Goal: Information Seeking & Learning: Find specific fact

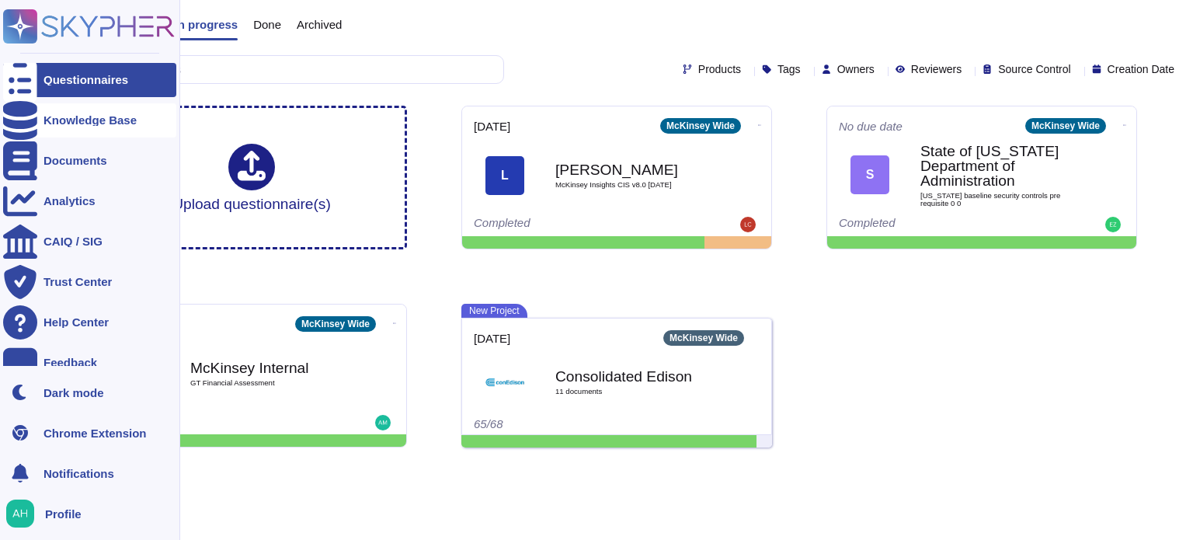
click at [53, 129] on div "Knowledge Base" at bounding box center [89, 120] width 173 height 34
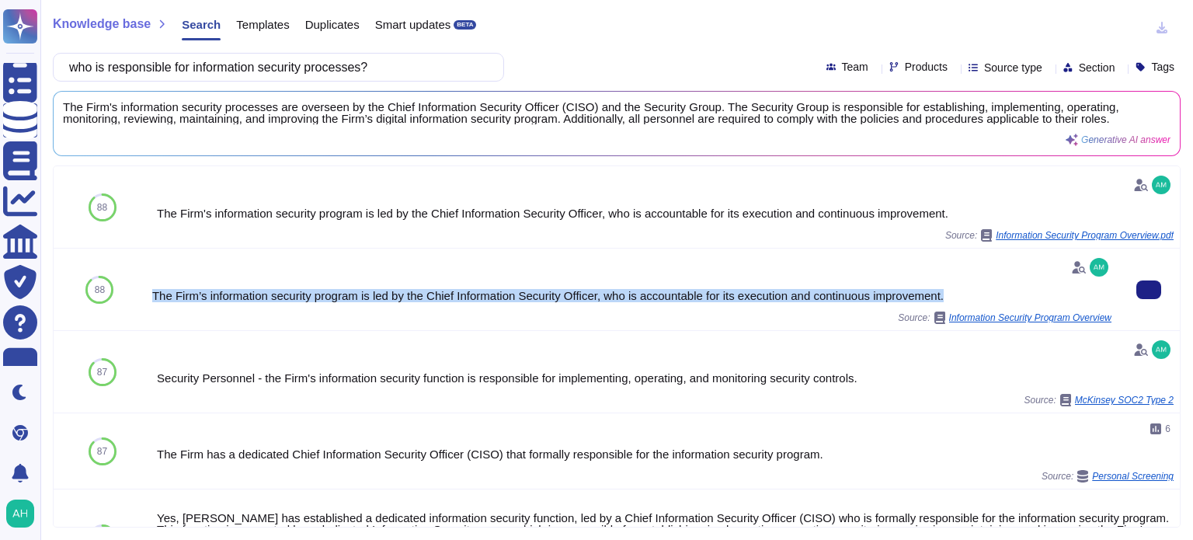
drag, startPoint x: 151, startPoint y: 290, endPoint x: 974, endPoint y: 288, distance: 823.5
click at [974, 288] on div "The Firm’s information security program is led by the Chief Information Securit…" at bounding box center [631, 289] width 959 height 69
copy div "The Firm’s information security program is led by the Chief Information Securit…"
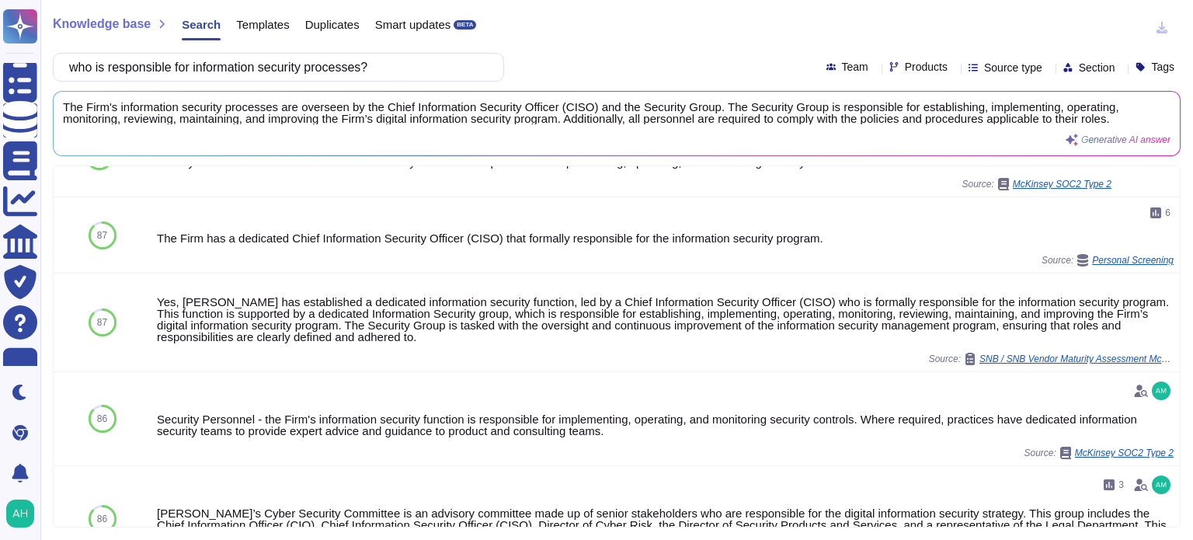
scroll to position [233, 0]
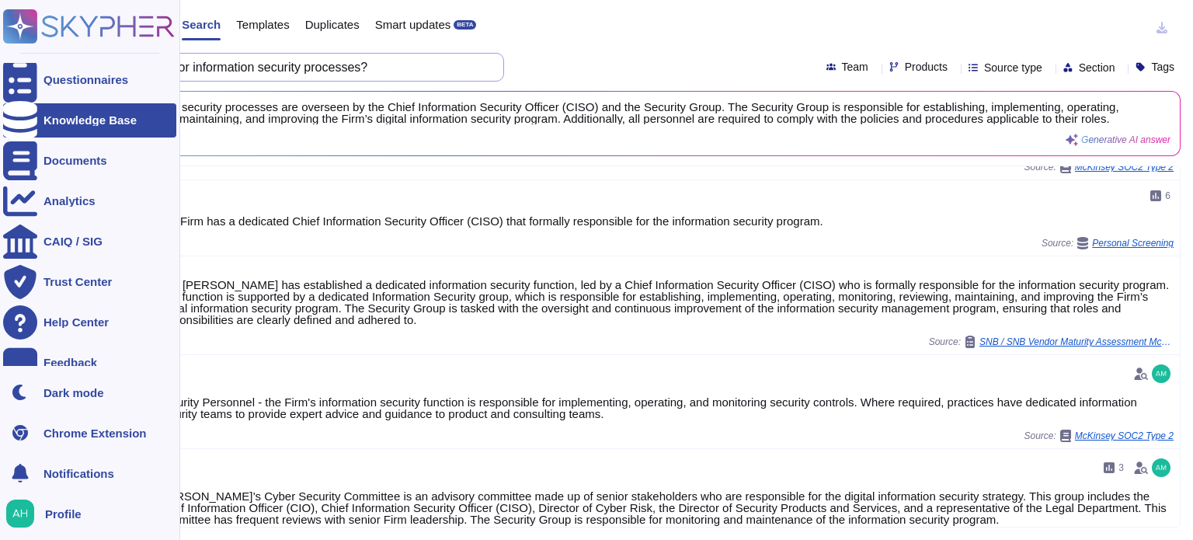
drag, startPoint x: 420, startPoint y: 68, endPoint x: 0, endPoint y: 92, distance: 420.2
click at [0, 92] on div "Questionnaires Knowledge Base Documents Analytics CAIQ / SIG Trust Center Help …" at bounding box center [596, 270] width 1193 height 540
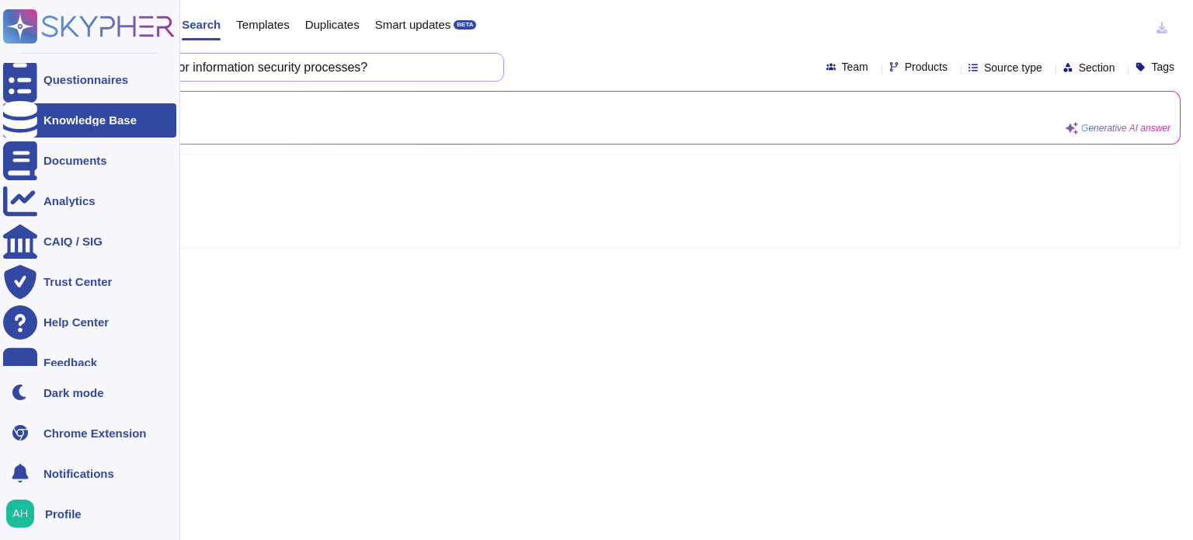
scroll to position [0, 0]
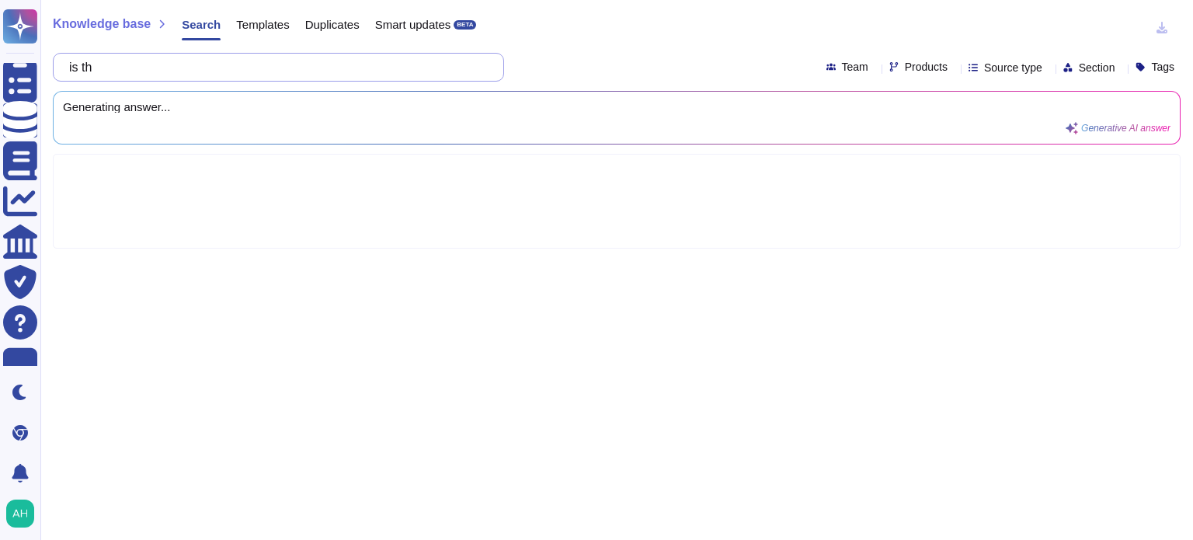
click at [211, 64] on input "is th" at bounding box center [274, 67] width 426 height 27
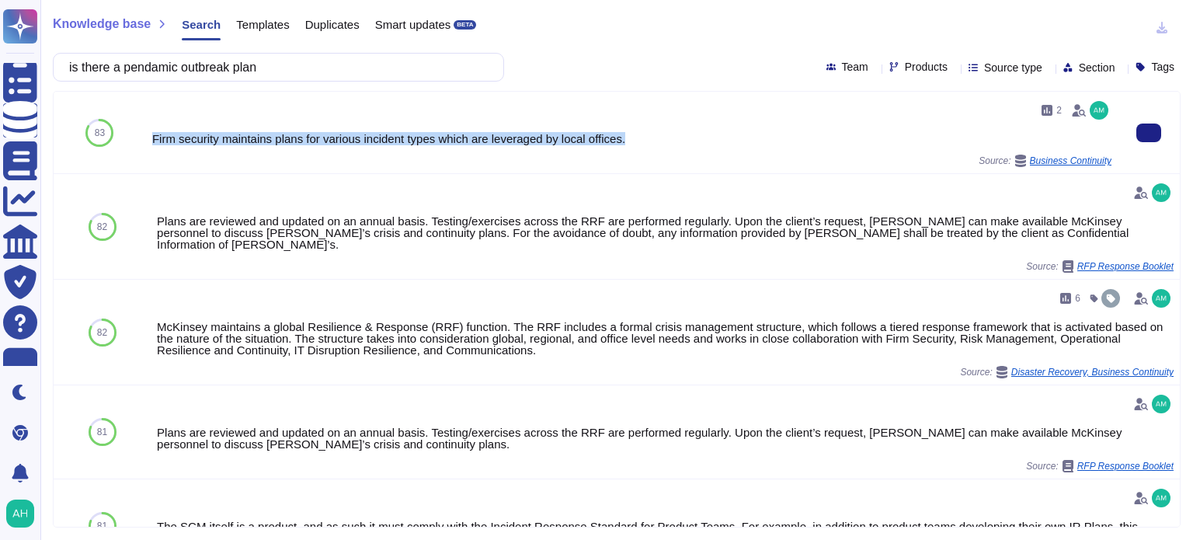
drag, startPoint x: 619, startPoint y: 138, endPoint x: 146, endPoint y: 138, distance: 473.1
click at [146, 138] on div "2 Firm security maintains plans for various incident types which are leveraged …" at bounding box center [632, 133] width 972 height 82
copy div "Firm security maintains plans for various incident types which are leveraged by…"
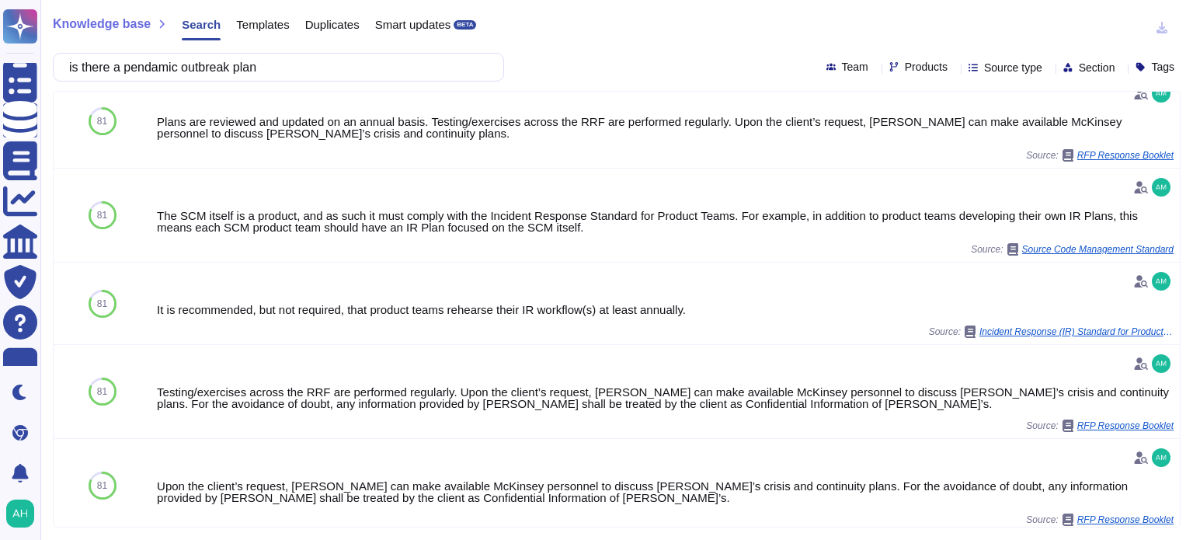
scroll to position [298, 0]
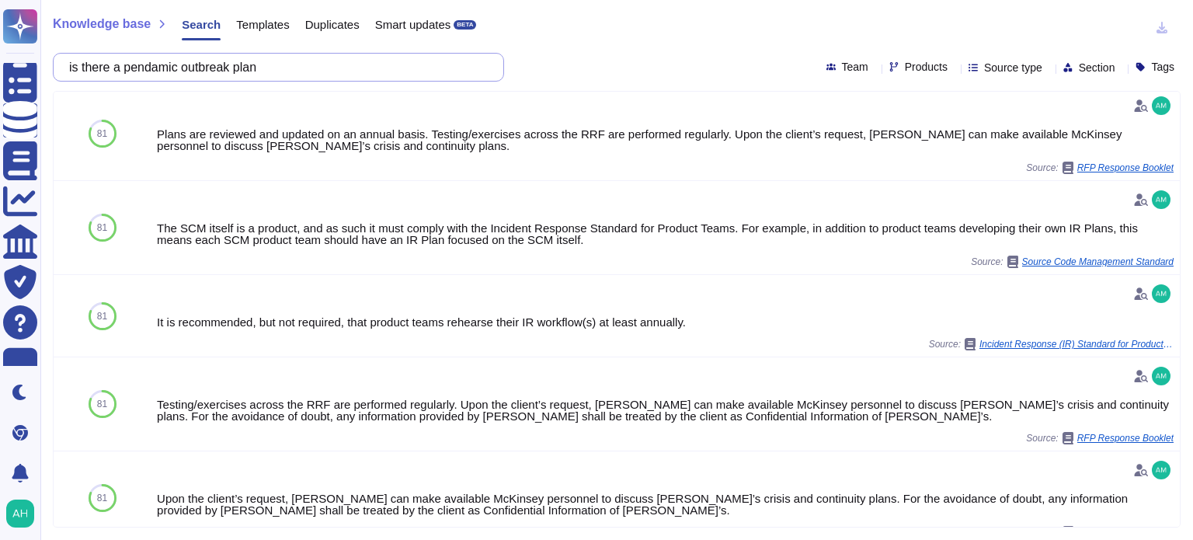
drag, startPoint x: 194, startPoint y: 72, endPoint x: 138, endPoint y: 71, distance: 56.7
click at [138, 71] on input "is there a pendamic outbreak plan" at bounding box center [274, 67] width 426 height 27
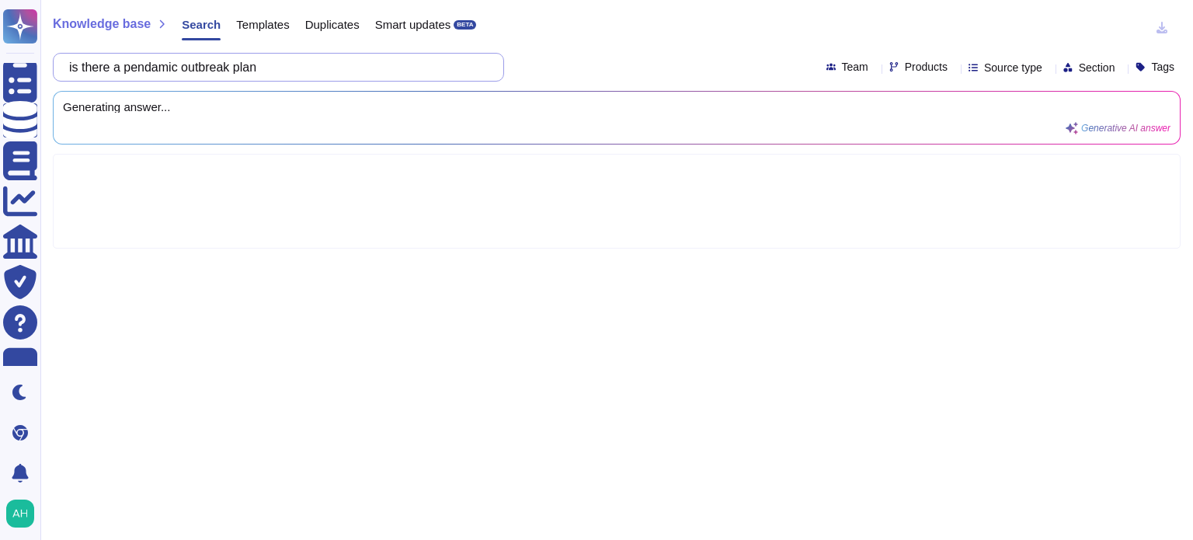
scroll to position [0, 0]
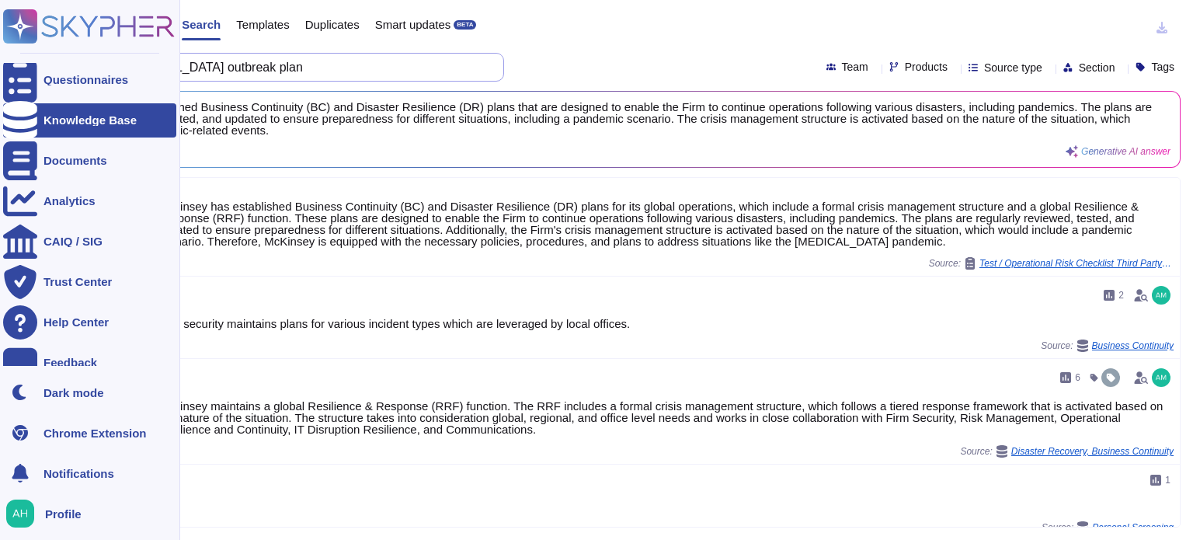
drag, startPoint x: 289, startPoint y: 68, endPoint x: 0, endPoint y: 64, distance: 289.0
click at [0, 64] on div "Questionnaires Knowledge Base Documents Analytics CAIQ / SIG Trust Center Help …" at bounding box center [596, 270] width 1193 height 540
paste input "Is there a policy that defines the requirements for remote access from external…"
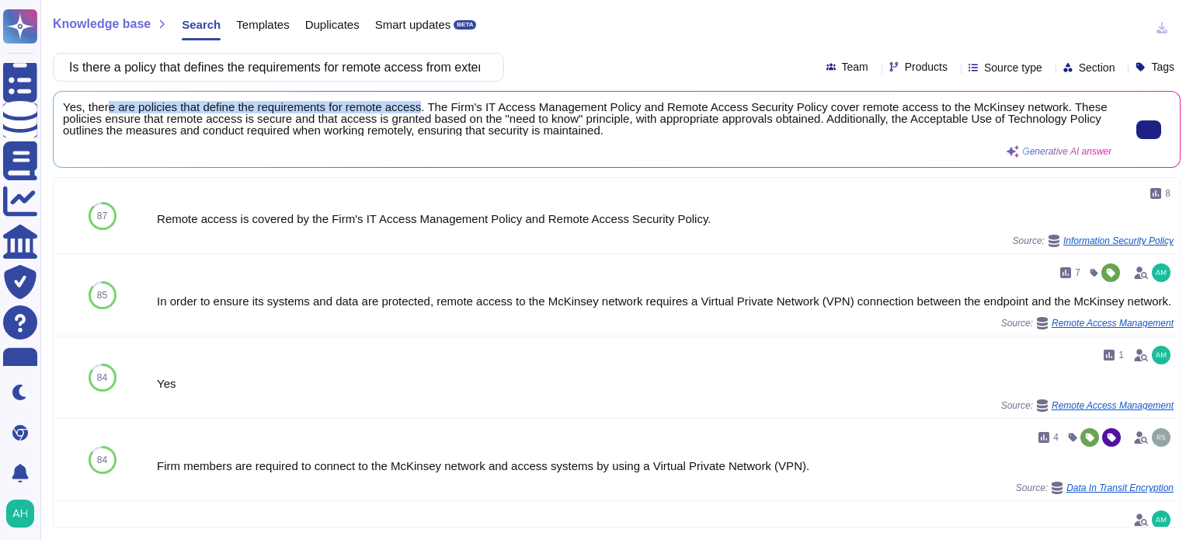
drag, startPoint x: 416, startPoint y: 106, endPoint x: 105, endPoint y: 101, distance: 310.8
click at [105, 101] on span "Yes, there are policies that define the requirements for remote access. The Fir…" at bounding box center [587, 118] width 1049 height 35
drag, startPoint x: 81, startPoint y: 65, endPoint x: 860, endPoint y: 139, distance: 782.7
click at [860, 139] on div "Knowledge base Search Templates Duplicates Smart updates BETA Is there a policy…" at bounding box center [616, 270] width 1153 height 540
paste input "Does the organization maintain policies and procedures for the access to and th…"
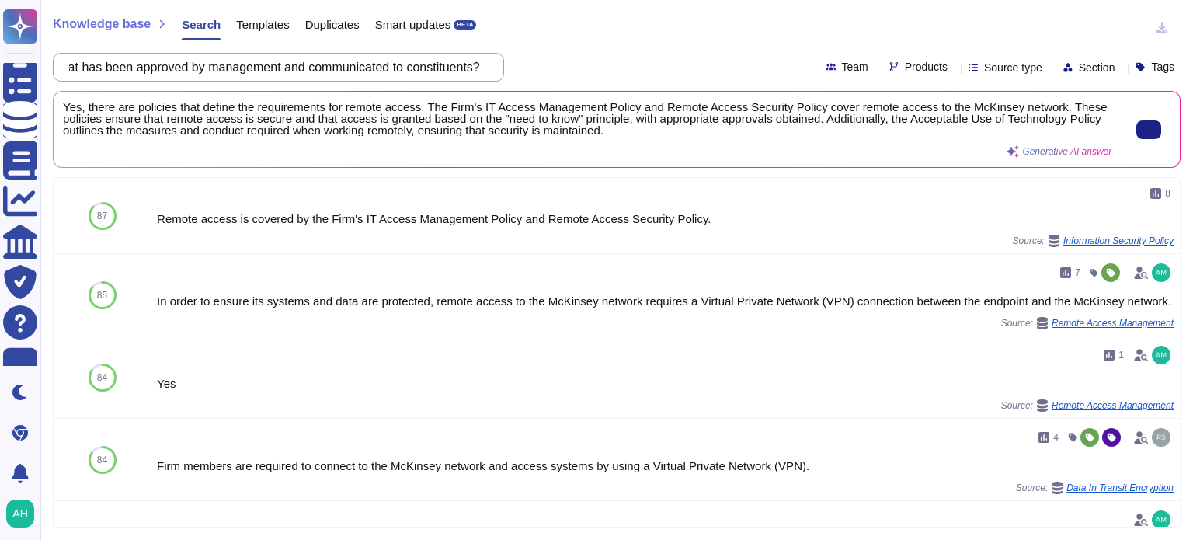
scroll to position [0, 683]
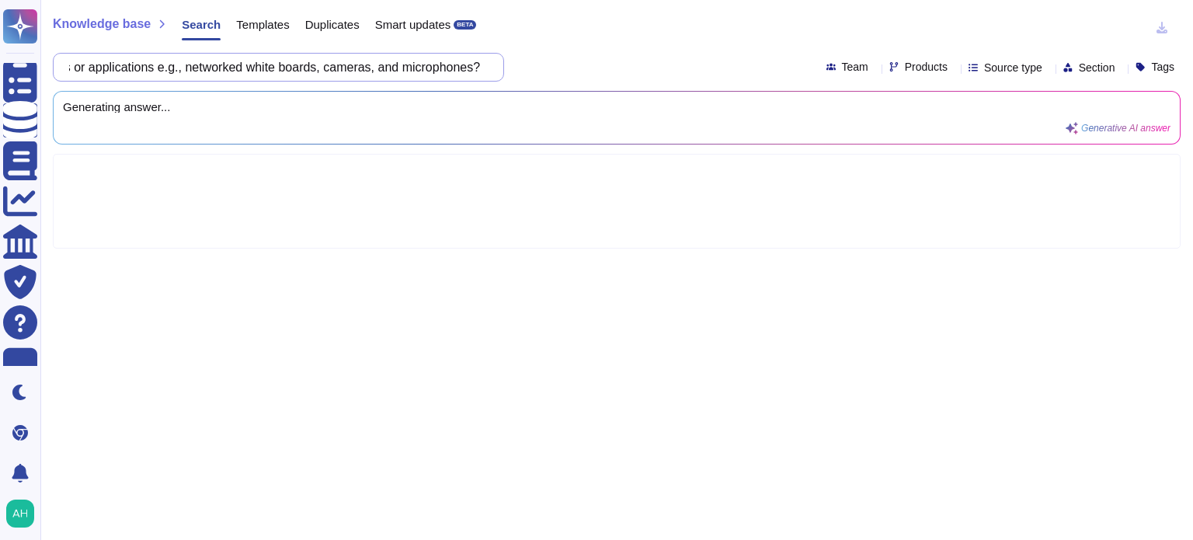
type input "Does the organization maintain policies and procedures for the access to and th…"
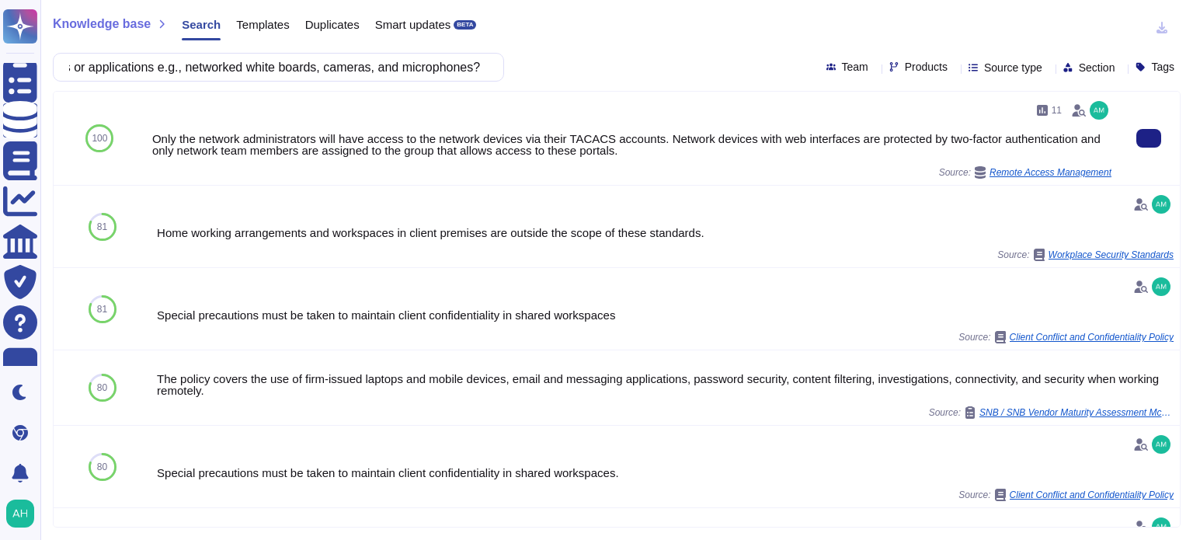
scroll to position [0, 0]
click at [653, 145] on div "Only the network administrators will have access to the network devices via the…" at bounding box center [631, 144] width 959 height 23
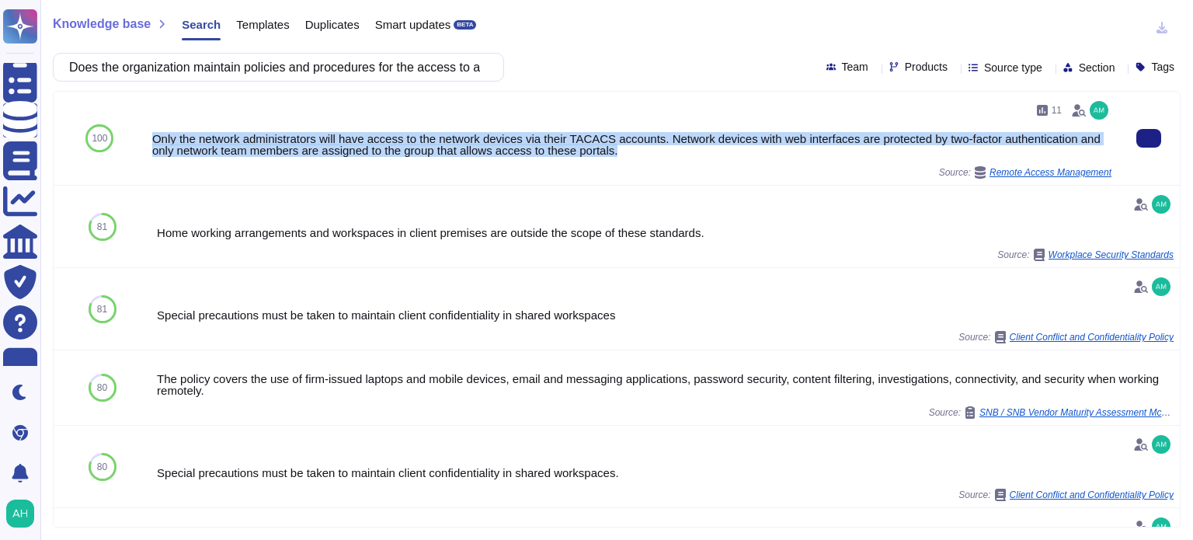
drag, startPoint x: 631, startPoint y: 151, endPoint x: 151, endPoint y: 136, distance: 479.6
click at [152, 136] on div "Only the network administrators will have access to the network devices via the…" at bounding box center [631, 144] width 959 height 23
copy div "Only the network administrators will have access to the network devices via the…"
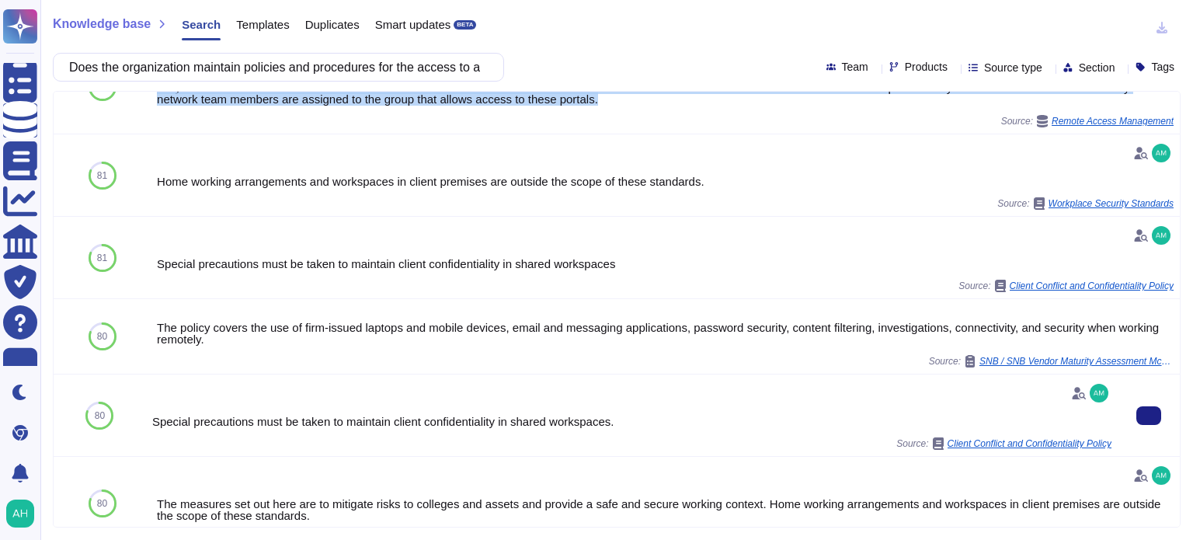
scroll to position [78, 0]
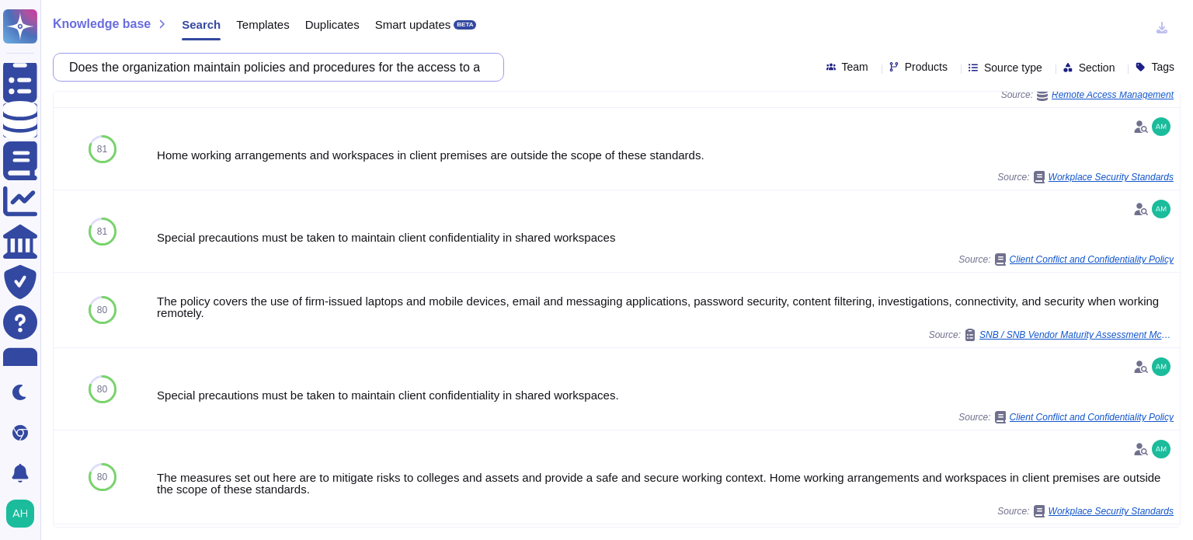
click at [434, 80] on input "Does the organization maintain policies and procedures for the access to and th…" at bounding box center [274, 67] width 426 height 27
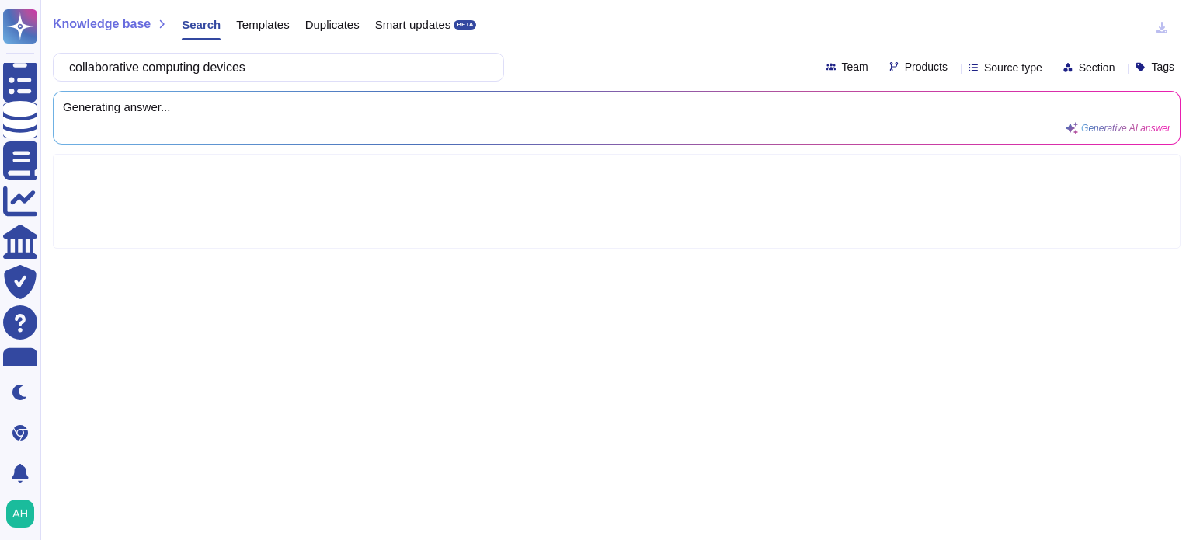
type input "collaborative computing devices"
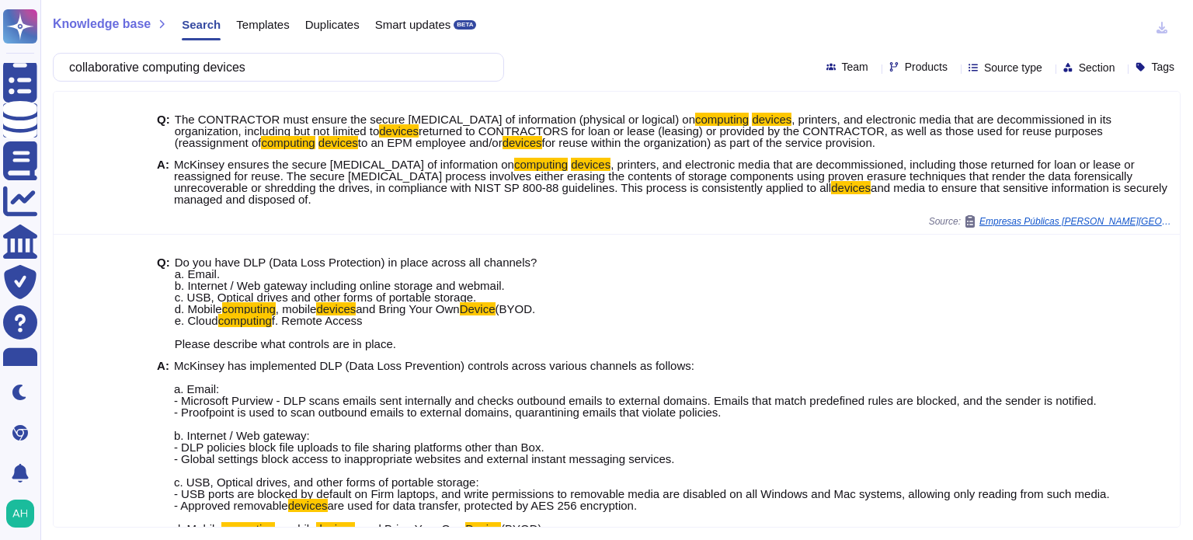
drag, startPoint x: 287, startPoint y: 73, endPoint x: 81, endPoint y: 75, distance: 206.7
click at [81, 75] on input "collaborative computing devices" at bounding box center [274, 67] width 426 height 27
